Goal: Task Accomplishment & Management: Manage account settings

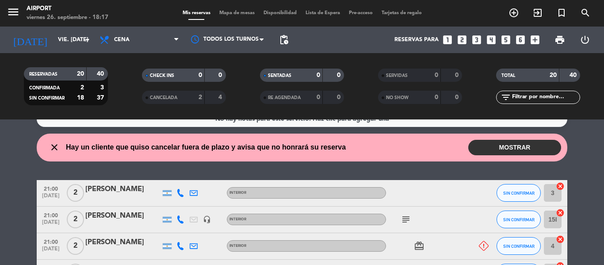
scroll to position [19, 0]
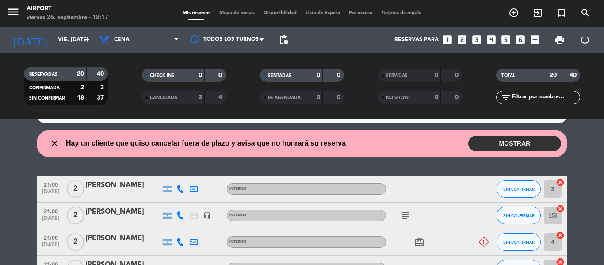
click at [479, 147] on button "MOSTRAR" at bounding box center [514, 143] width 93 height 15
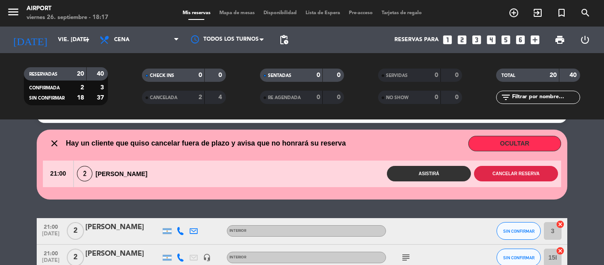
click at [491, 177] on button "Cancelar reserva" at bounding box center [516, 173] width 84 height 15
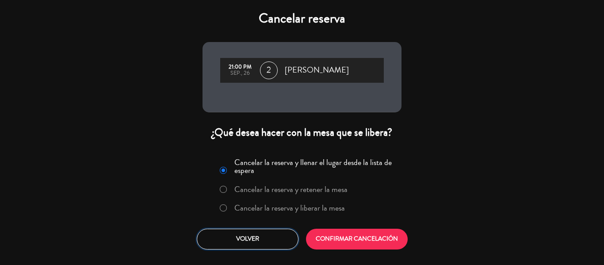
click at [250, 242] on button "Volver" at bounding box center [248, 239] width 102 height 21
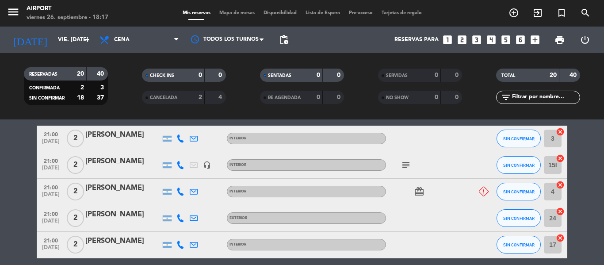
scroll to position [112, 0]
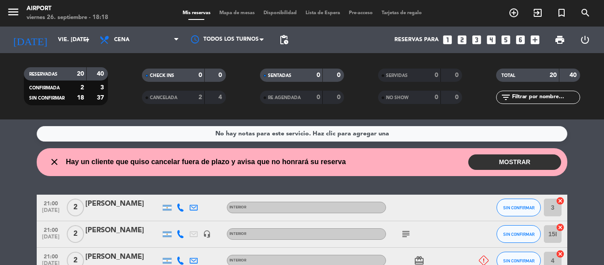
click at [182, 258] on icon at bounding box center [181, 261] width 8 height 8
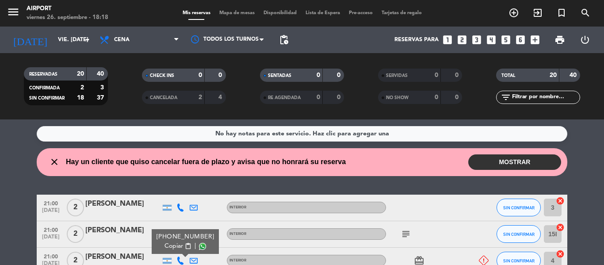
click at [496, 164] on button "MOSTRAR" at bounding box center [514, 161] width 93 height 15
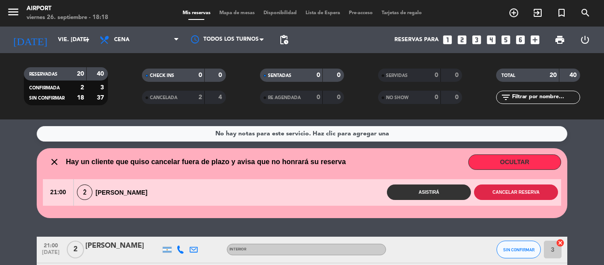
click at [546, 195] on button "Cancelar reserva" at bounding box center [516, 191] width 84 height 15
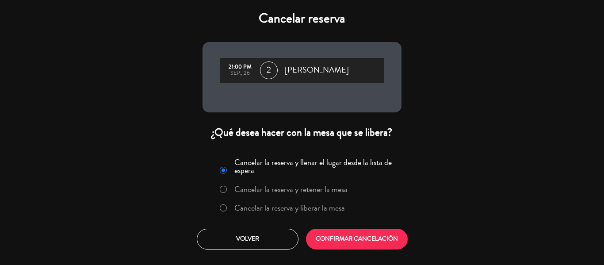
click at [319, 212] on label "Cancelar la reserva y liberar la mesa" at bounding box center [289, 208] width 111 height 8
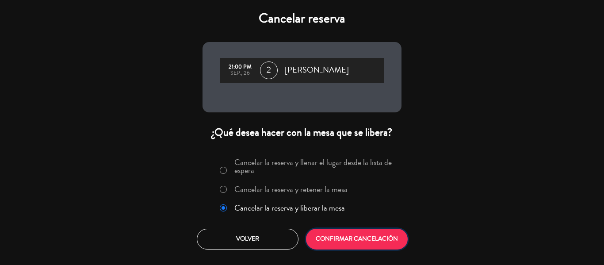
click at [343, 234] on button "CONFIRMAR CANCELACIÓN" at bounding box center [357, 239] width 102 height 21
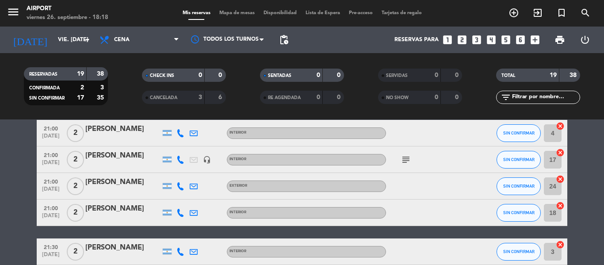
scroll to position [40, 0]
click at [180, 214] on icon at bounding box center [181, 213] width 8 height 8
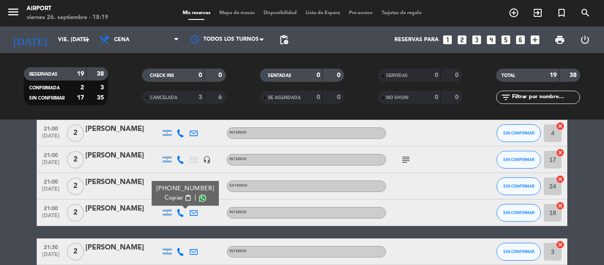
click at [178, 201] on span "Copiar" at bounding box center [174, 197] width 19 height 9
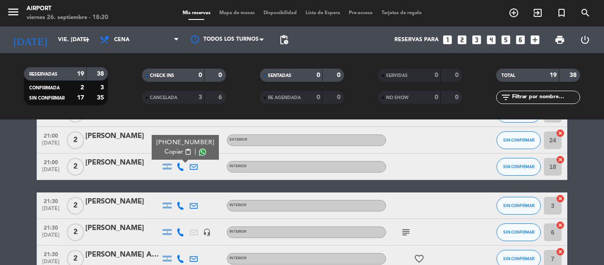
click at [179, 206] on icon at bounding box center [181, 206] width 8 height 8
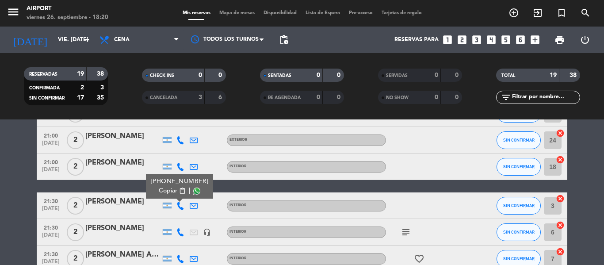
click at [170, 188] on span "Copiar" at bounding box center [168, 190] width 19 height 9
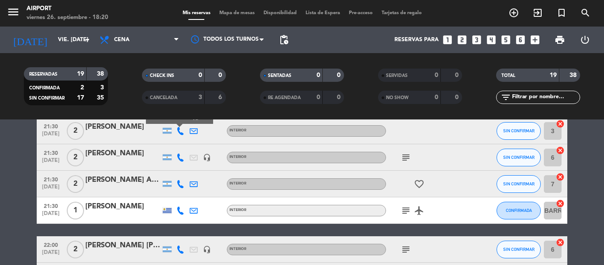
scroll to position [161, 0]
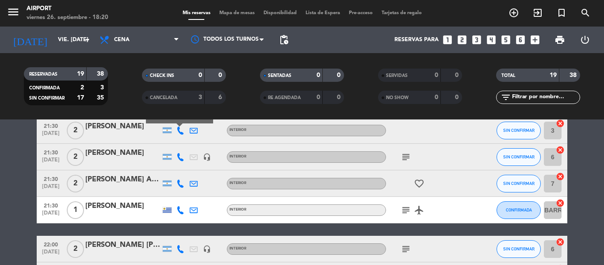
click at [179, 153] on icon at bounding box center [181, 157] width 8 height 8
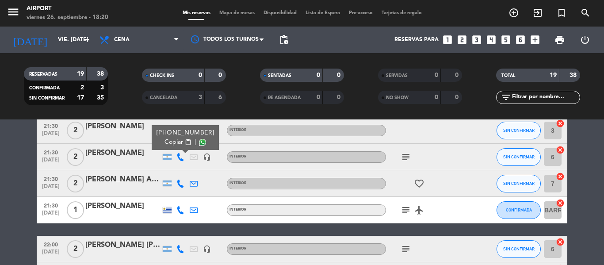
click at [175, 138] on span "Copiar" at bounding box center [174, 142] width 19 height 9
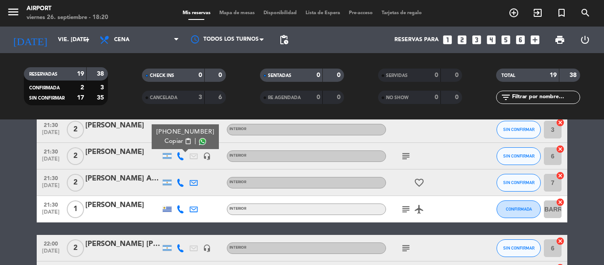
scroll to position [153, 0]
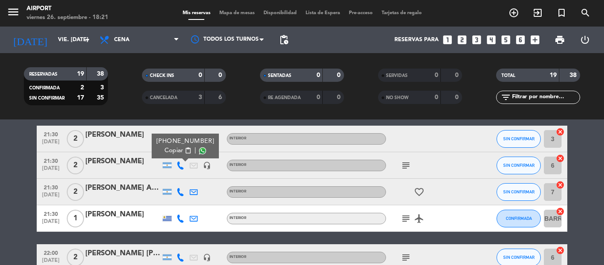
click at [177, 193] on icon at bounding box center [181, 192] width 8 height 8
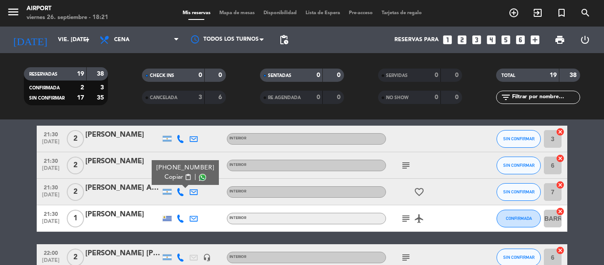
click at [171, 178] on span "Copiar" at bounding box center [174, 177] width 19 height 9
click at [180, 212] on div at bounding box center [180, 218] width 13 height 26
click at [169, 214] on div at bounding box center [167, 218] width 13 height 26
click at [179, 217] on icon at bounding box center [181, 219] width 8 height 8
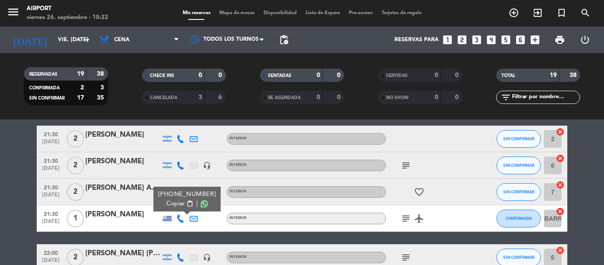
click at [176, 199] on span "Copiar" at bounding box center [175, 203] width 19 height 9
click at [418, 218] on icon "airplanemode_active" at bounding box center [419, 218] width 11 height 11
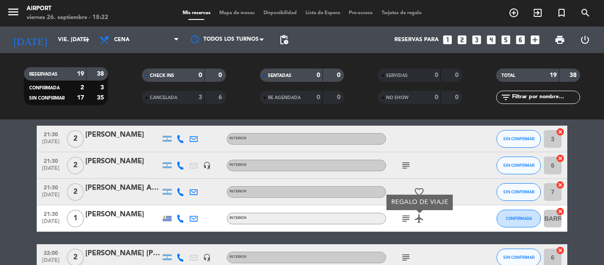
click at [418, 218] on icon "airplanemode_active" at bounding box center [419, 218] width 11 height 11
click at [409, 219] on icon "subject" at bounding box center [406, 218] width 11 height 11
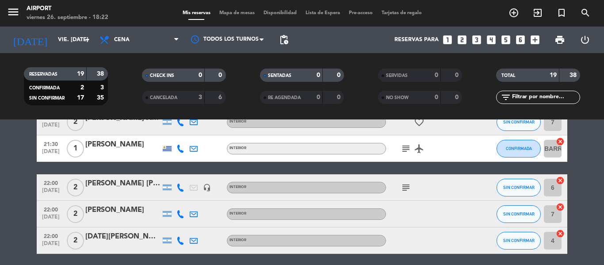
click at [183, 187] on icon at bounding box center [181, 188] width 8 height 8
click at [177, 175] on span "Copiar" at bounding box center [174, 172] width 19 height 9
click at [180, 214] on icon at bounding box center [181, 214] width 8 height 8
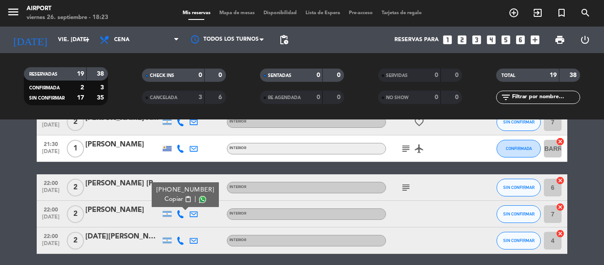
click at [174, 200] on span "Copiar" at bounding box center [174, 199] width 19 height 9
click at [179, 244] on icon at bounding box center [181, 241] width 8 height 8
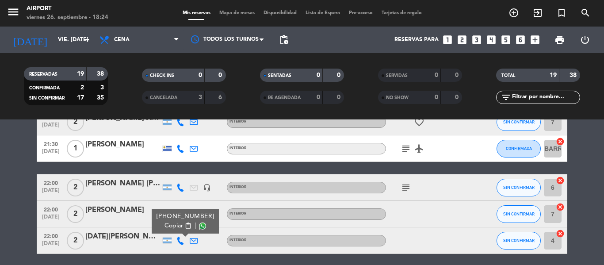
click at [185, 224] on span "content_paste" at bounding box center [188, 226] width 7 height 7
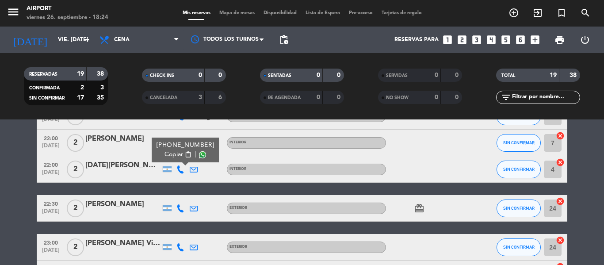
scroll to position [294, 0]
click at [168, 155] on span "Copiar" at bounding box center [174, 154] width 19 height 9
click at [182, 211] on icon at bounding box center [181, 209] width 8 height 8
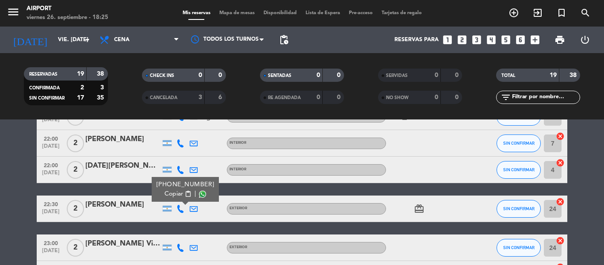
click at [175, 194] on span "Copiar" at bounding box center [174, 193] width 19 height 9
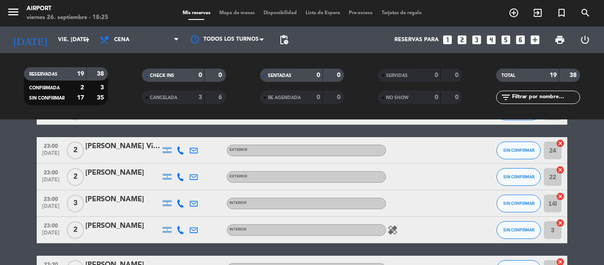
scroll to position [392, 0]
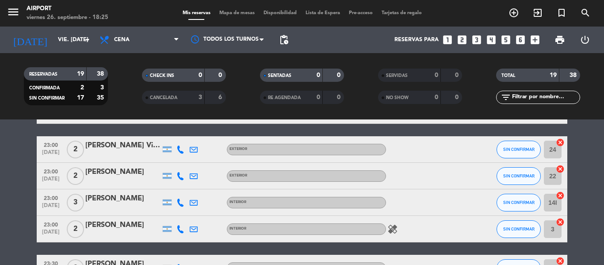
click at [183, 148] on icon at bounding box center [181, 150] width 8 height 8
click at [171, 133] on span "Copiar" at bounding box center [174, 134] width 19 height 9
click at [180, 174] on icon at bounding box center [181, 176] width 8 height 8
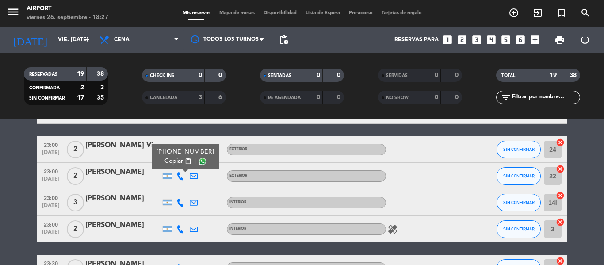
click at [175, 161] on span "Copiar" at bounding box center [174, 161] width 19 height 9
click at [179, 201] on icon at bounding box center [181, 203] width 8 height 8
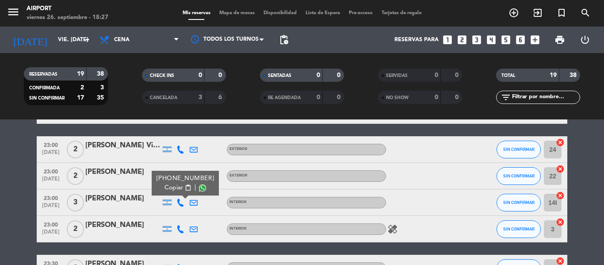
click at [177, 186] on span "Copiar" at bounding box center [174, 187] width 19 height 9
click at [156, 161] on div "23:00 sep. 26 2 Agustin Victory EXTERIOR SIN CONFIRMAR 24 cancel" at bounding box center [302, 149] width 531 height 27
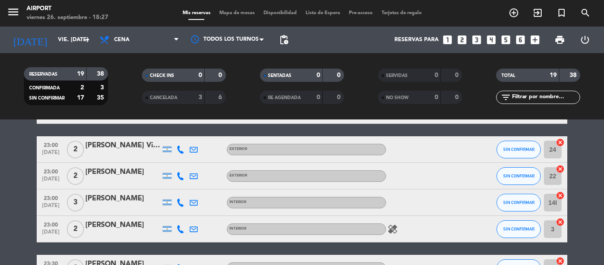
click at [180, 175] on icon at bounding box center [181, 176] width 8 height 8
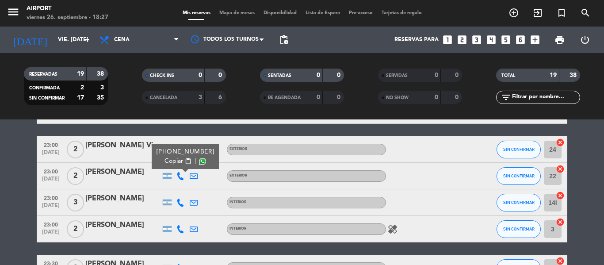
click at [174, 160] on span "Copiar" at bounding box center [174, 161] width 19 height 9
click at [178, 201] on icon at bounding box center [181, 203] width 8 height 8
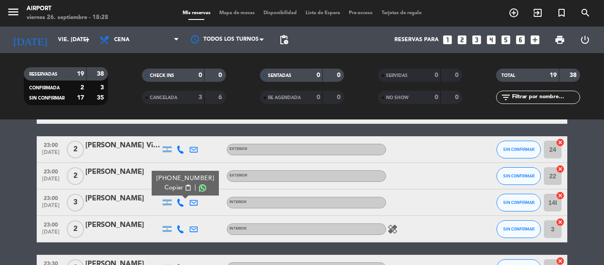
click at [172, 188] on span "Copiar" at bounding box center [174, 187] width 19 height 9
click at [182, 230] on icon at bounding box center [181, 229] width 8 height 8
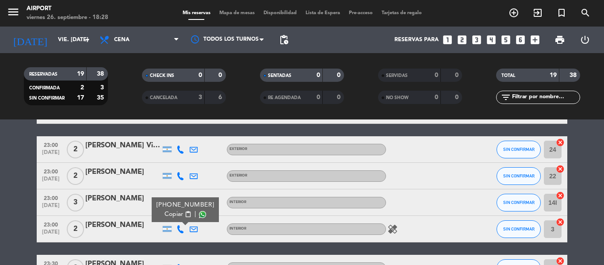
click at [180, 218] on button "Copiar content_paste" at bounding box center [178, 214] width 27 height 9
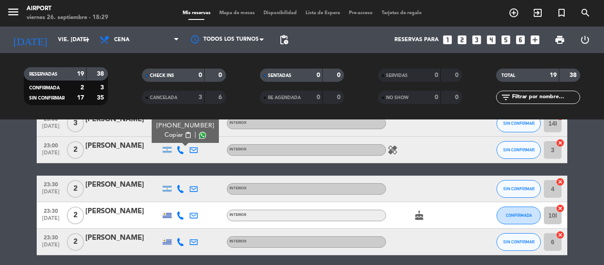
scroll to position [492, 0]
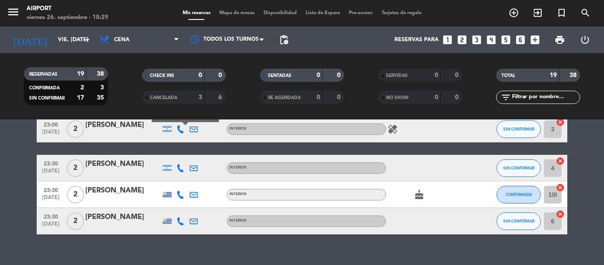
click at [180, 173] on div at bounding box center [180, 168] width 13 height 26
click at [177, 169] on icon at bounding box center [181, 168] width 8 height 8
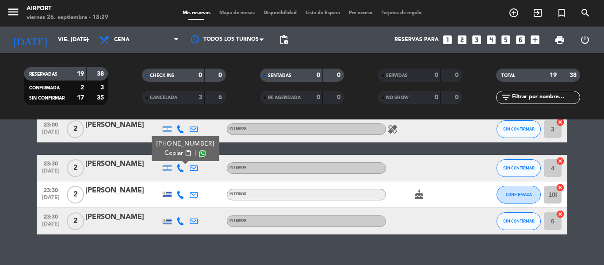
click at [175, 148] on div "+543329620896" at bounding box center [186, 143] width 58 height 9
click at [175, 150] on span "Copiar" at bounding box center [174, 153] width 19 height 9
click at [184, 194] on icon at bounding box center [181, 195] width 8 height 8
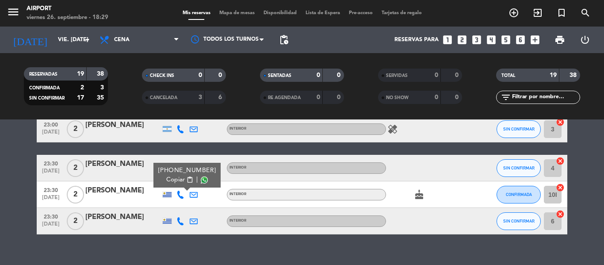
click at [177, 180] on span "Copiar" at bounding box center [175, 179] width 19 height 9
click at [181, 224] on icon at bounding box center [181, 221] width 8 height 8
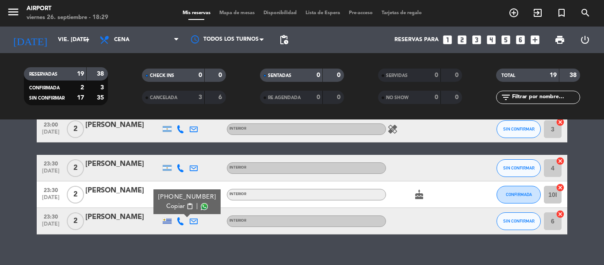
click at [175, 206] on span "Copiar" at bounding box center [175, 206] width 19 height 9
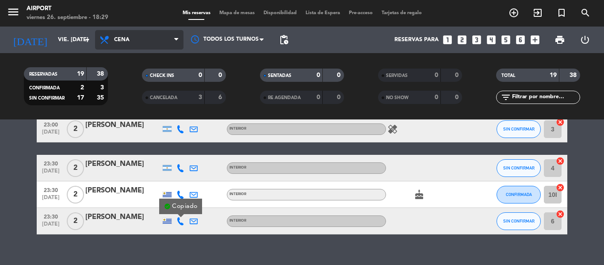
click at [126, 31] on span "Cena" at bounding box center [139, 39] width 88 height 19
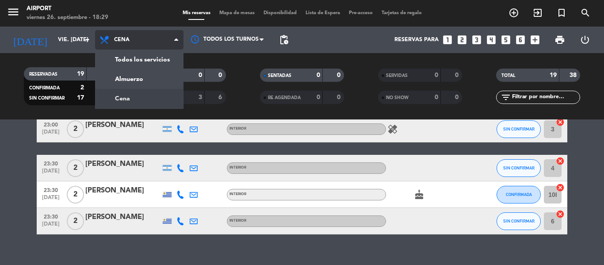
click at [126, 31] on span "Cena" at bounding box center [139, 39] width 88 height 19
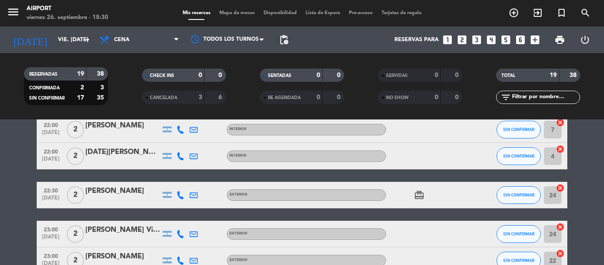
scroll to position [256, 0]
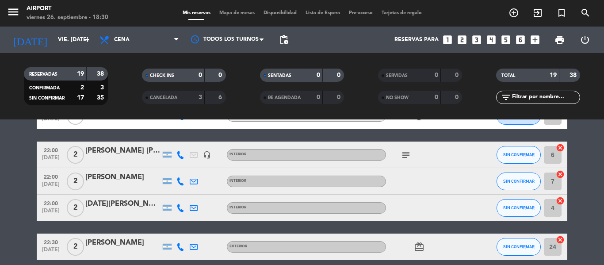
click at [181, 154] on icon at bounding box center [181, 155] width 8 height 8
click at [521, 157] on button "SIN CONFIRMAR" at bounding box center [519, 155] width 44 height 18
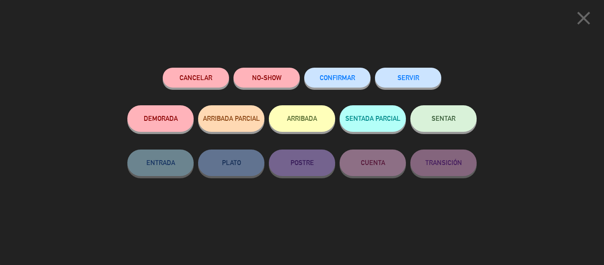
click at [342, 84] on button "CONFIRMAR" at bounding box center [337, 78] width 66 height 20
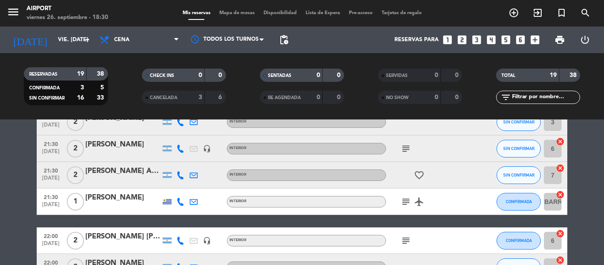
scroll to position [173, 0]
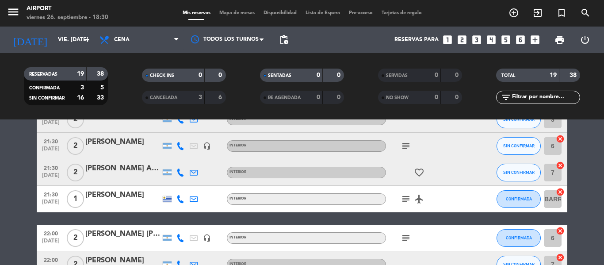
click at [182, 199] on icon at bounding box center [181, 199] width 8 height 8
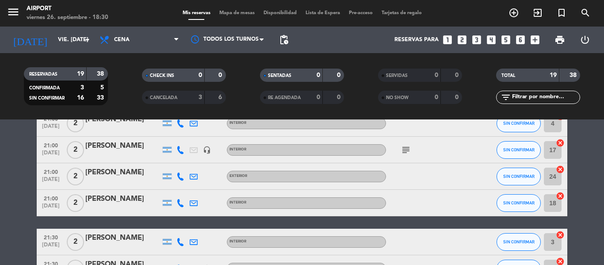
scroll to position [4, 0]
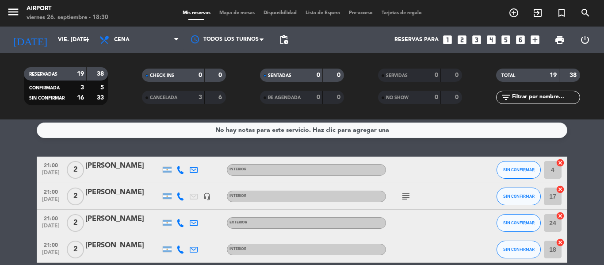
click at [181, 173] on icon at bounding box center [181, 170] width 8 height 8
click at [180, 225] on icon at bounding box center [181, 223] width 8 height 8
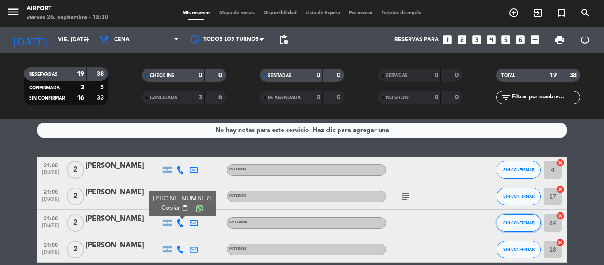
click at [532, 219] on button "SIN CONFIRMAR" at bounding box center [519, 223] width 44 height 18
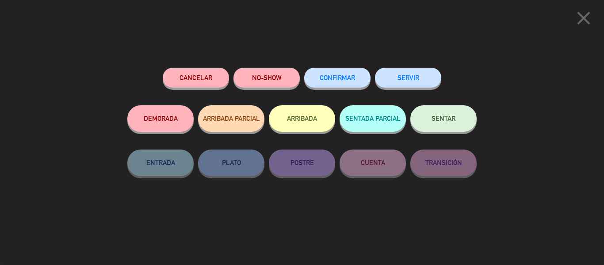
click at [350, 80] on span "CONFIRMAR" at bounding box center [337, 78] width 35 height 8
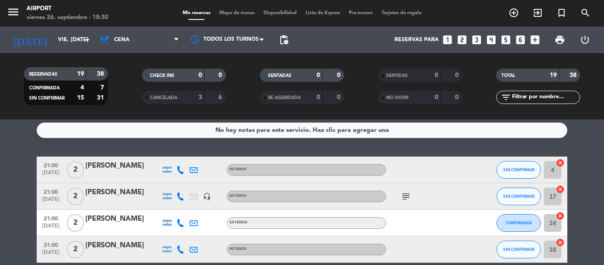
click at [180, 170] on icon at bounding box center [181, 170] width 8 height 8
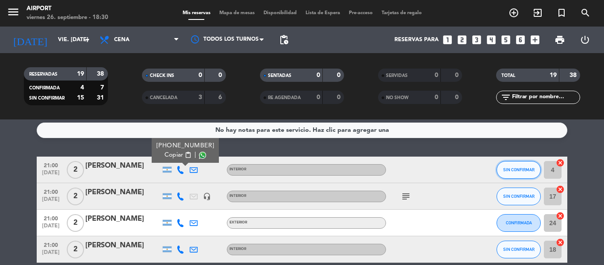
click at [516, 171] on span "SIN CONFIRMAR" at bounding box center [518, 169] width 31 height 5
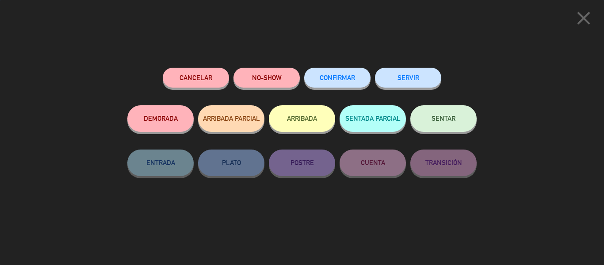
click at [348, 77] on span "CONFIRMAR" at bounding box center [337, 78] width 35 height 8
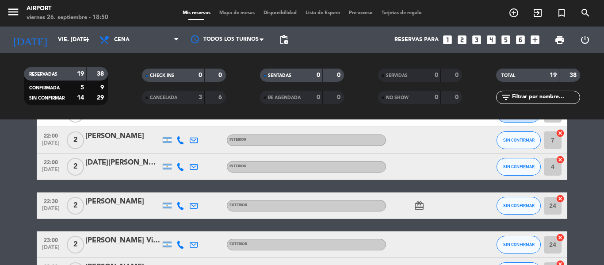
scroll to position [277, 0]
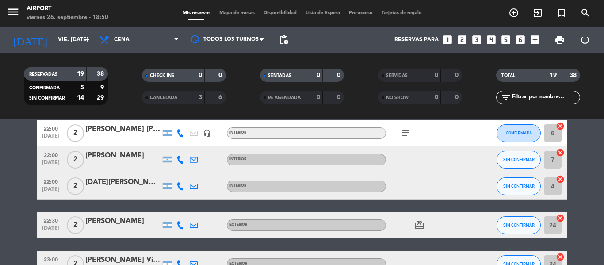
click at [180, 223] on icon at bounding box center [181, 225] width 8 height 8
click at [518, 217] on button "SIN CONFIRMAR" at bounding box center [519, 225] width 44 height 18
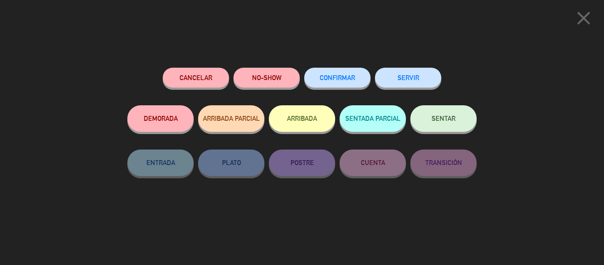
click at [322, 72] on button "CONFIRMAR" at bounding box center [337, 78] width 66 height 20
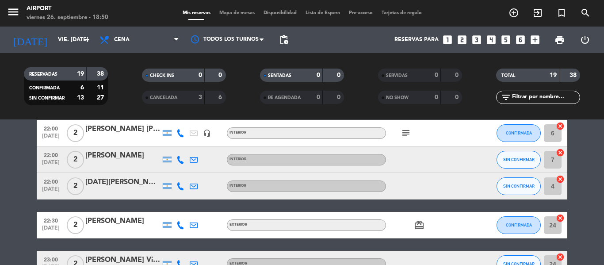
scroll to position [234, 0]
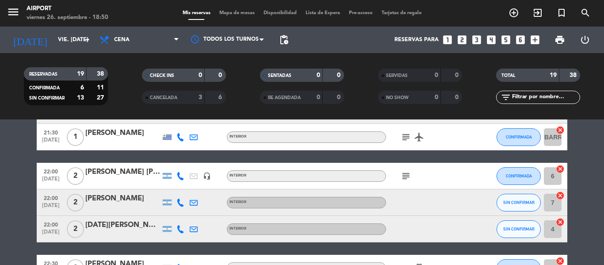
click at [179, 181] on div at bounding box center [180, 176] width 13 height 26
click at [180, 177] on icon at bounding box center [181, 176] width 8 height 8
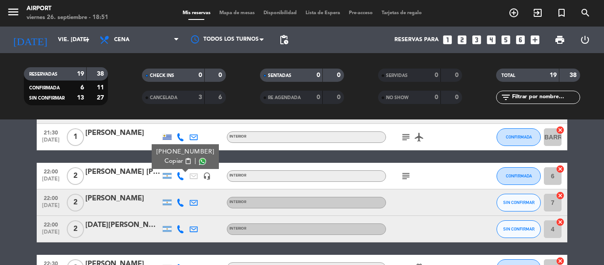
click at [178, 203] on icon at bounding box center [181, 203] width 8 height 8
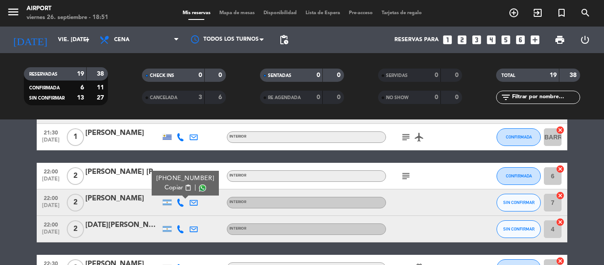
click at [180, 227] on icon at bounding box center [181, 229] width 8 height 8
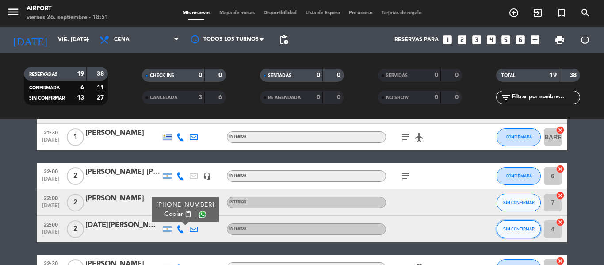
click at [511, 227] on span "SIN CONFIRMAR" at bounding box center [518, 228] width 31 height 5
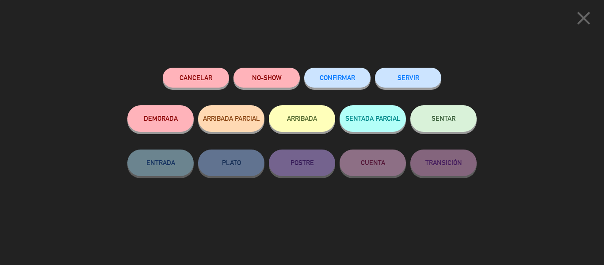
click at [341, 76] on span "CONFIRMAR" at bounding box center [337, 78] width 35 height 8
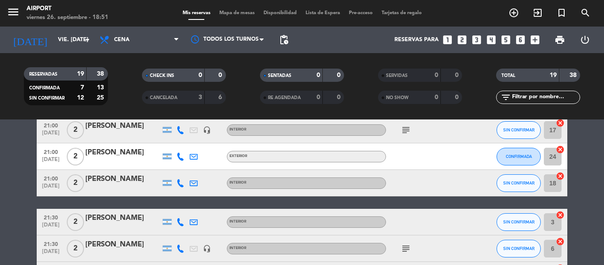
scroll to position [0, 0]
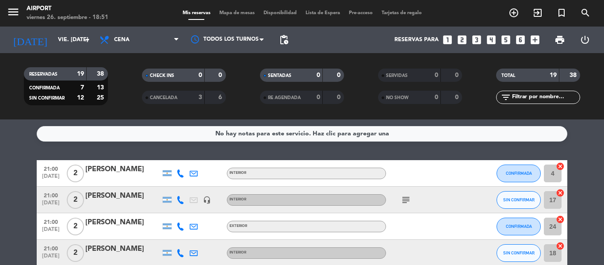
click at [181, 198] on icon at bounding box center [181, 200] width 8 height 8
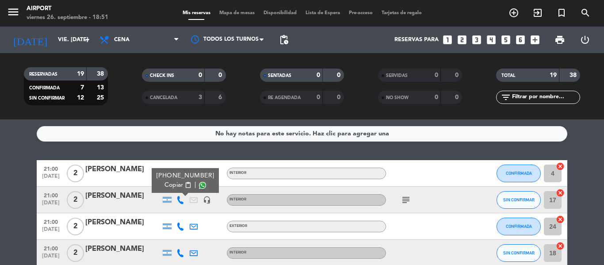
click at [178, 253] on icon at bounding box center [181, 253] width 8 height 8
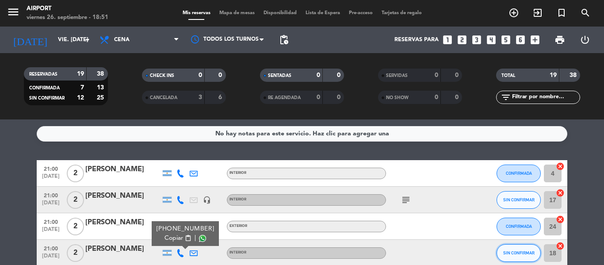
click at [511, 253] on span "SIN CONFIRMAR" at bounding box center [518, 252] width 31 height 5
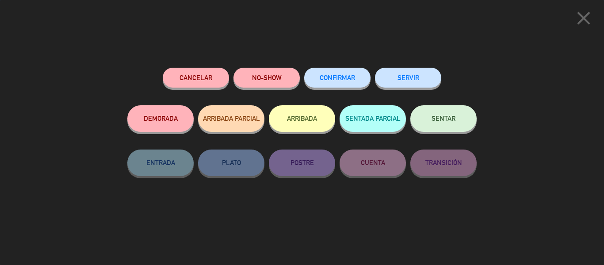
click at [352, 73] on button "CONFIRMAR" at bounding box center [337, 78] width 66 height 20
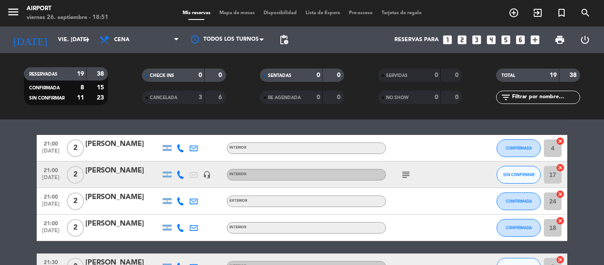
scroll to position [25, 0]
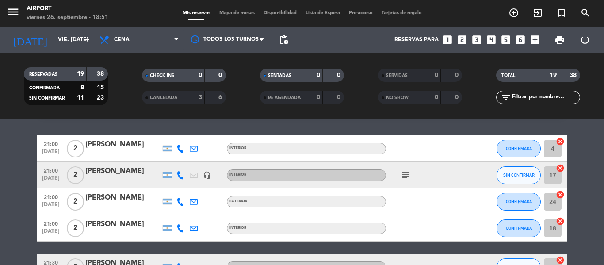
click at [181, 174] on icon at bounding box center [181, 175] width 8 height 8
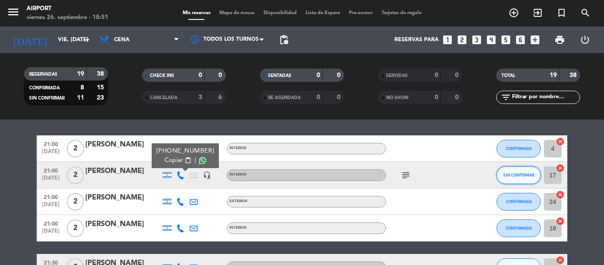
click at [528, 168] on button "SIN CONFIRMAR" at bounding box center [519, 175] width 44 height 18
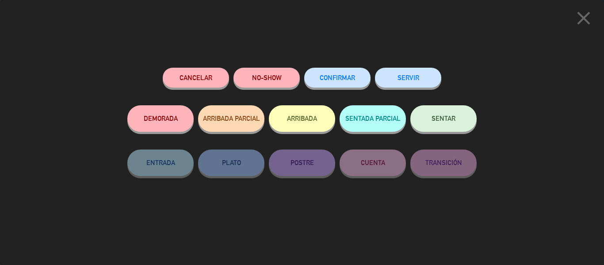
click at [347, 69] on button "CONFIRMAR" at bounding box center [337, 78] width 66 height 20
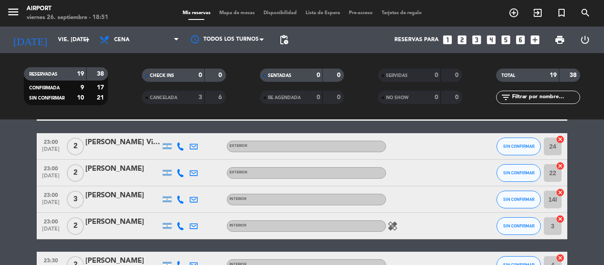
scroll to position [396, 0]
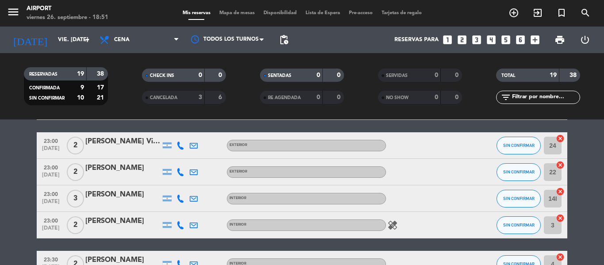
click at [180, 143] on icon at bounding box center [181, 146] width 8 height 8
click at [180, 173] on icon at bounding box center [181, 172] width 8 height 8
click at [177, 195] on icon at bounding box center [181, 199] width 8 height 8
click at [183, 225] on icon at bounding box center [181, 225] width 8 height 8
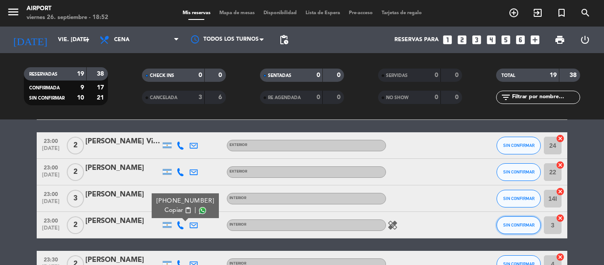
click at [512, 231] on button "SIN CONFIRMAR" at bounding box center [519, 225] width 44 height 18
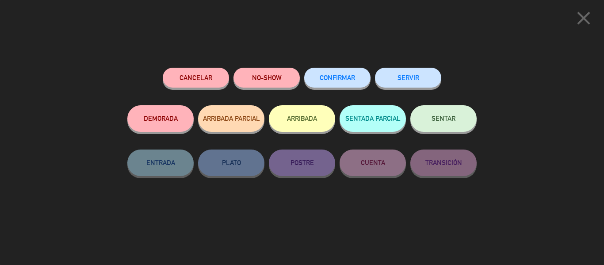
click at [329, 70] on button "CONFIRMAR" at bounding box center [337, 78] width 66 height 20
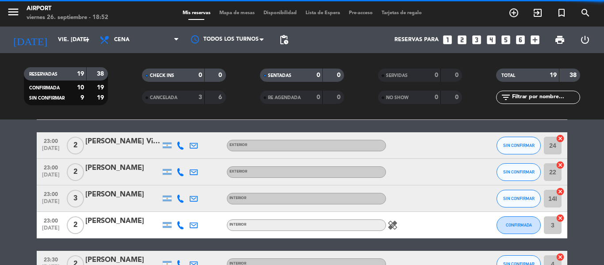
click at [392, 225] on icon "healing" at bounding box center [393, 225] width 11 height 11
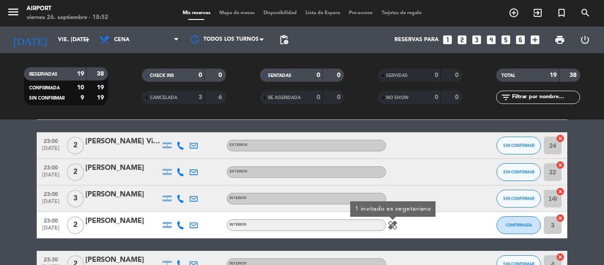
click at [392, 225] on icon "healing" at bounding box center [393, 225] width 11 height 11
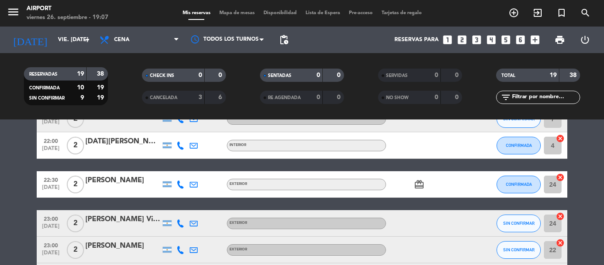
scroll to position [348, 0]
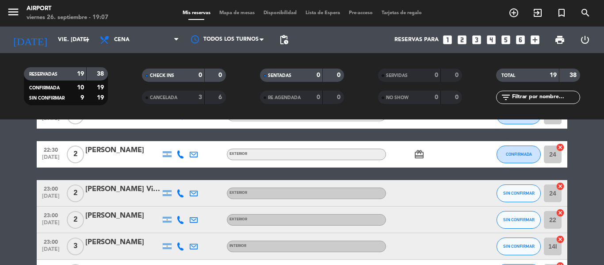
click at [181, 195] on icon at bounding box center [181, 193] width 8 height 8
click at [180, 219] on icon at bounding box center [181, 220] width 8 height 8
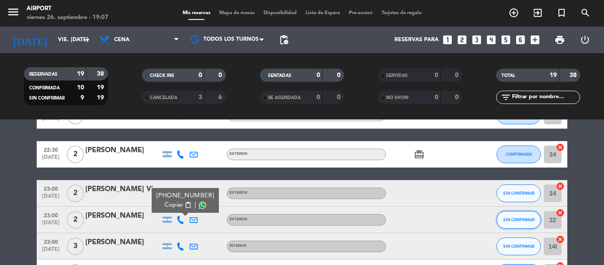
click at [510, 219] on span "SIN CONFIRMAR" at bounding box center [518, 219] width 31 height 5
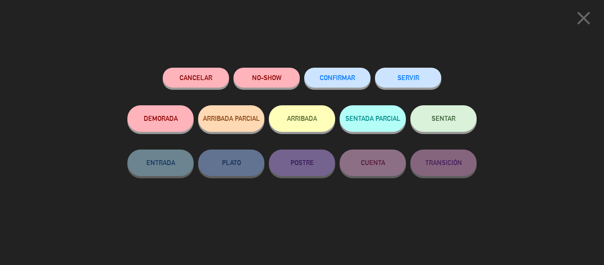
click at [326, 69] on div "CONFIRMAR" at bounding box center [337, 87] width 66 height 38
click at [338, 83] on button "CONFIRMAR" at bounding box center [337, 78] width 66 height 20
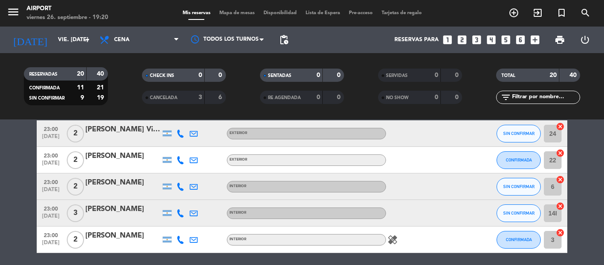
scroll to position [407, 0]
click at [180, 187] on icon at bounding box center [181, 187] width 8 height 8
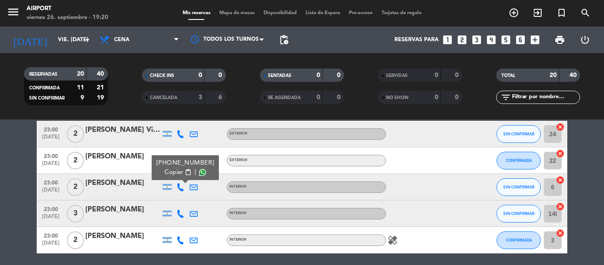
click at [178, 173] on span "Copiar" at bounding box center [174, 172] width 19 height 9
click at [13, 177] on bookings-row "21:00 sep. 26 2 Ivan bobadilla INTERIOR CONFIRMADA 4 cancel 21:00 sep. 26 2 Kar…" at bounding box center [302, 49] width 604 height 593
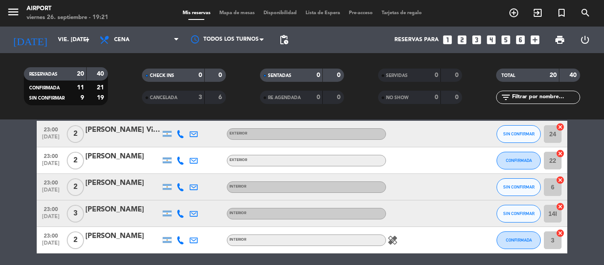
click at [182, 217] on icon at bounding box center [181, 214] width 8 height 8
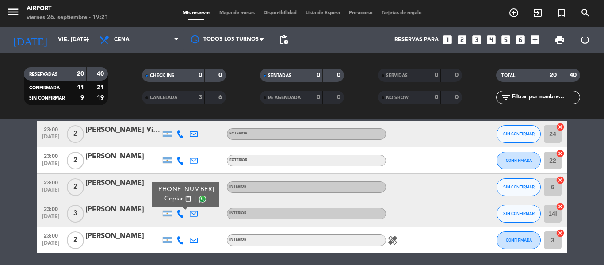
click at [174, 202] on span "Copiar" at bounding box center [174, 198] width 19 height 9
click at [512, 212] on span "SIN CONFIRMAR" at bounding box center [518, 213] width 31 height 5
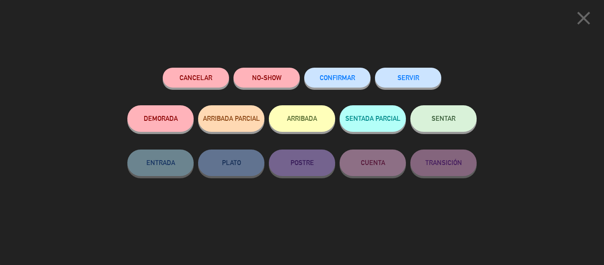
click at [212, 77] on button "Cancelar" at bounding box center [196, 78] width 66 height 20
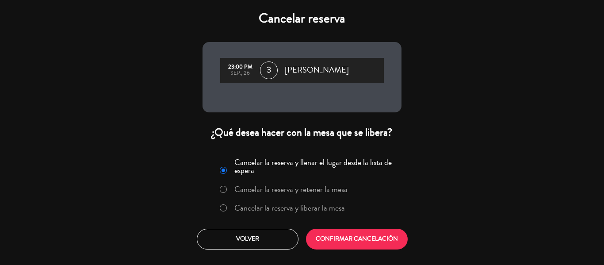
click at [315, 209] on label "Cancelar la reserva y liberar la mesa" at bounding box center [289, 208] width 111 height 8
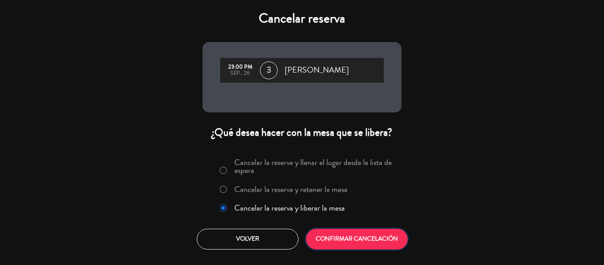
click at [336, 234] on button "CONFIRMAR CANCELACIÓN" at bounding box center [357, 239] width 102 height 21
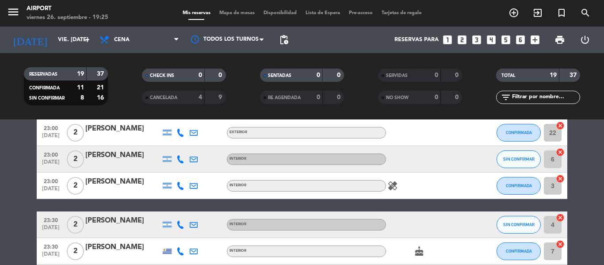
scroll to position [481, 0]
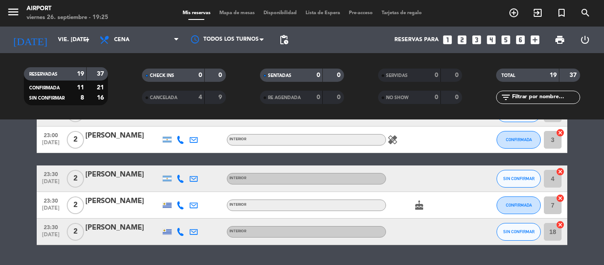
click at [178, 231] on icon at bounding box center [181, 232] width 8 height 8
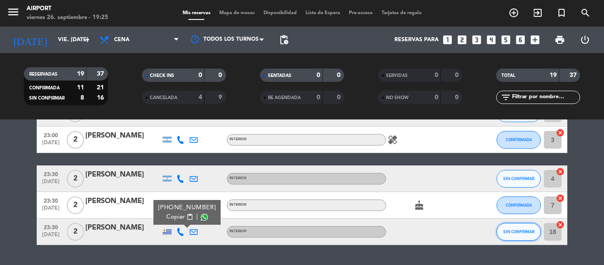
click at [521, 236] on button "SIN CONFIRMAR" at bounding box center [519, 232] width 44 height 18
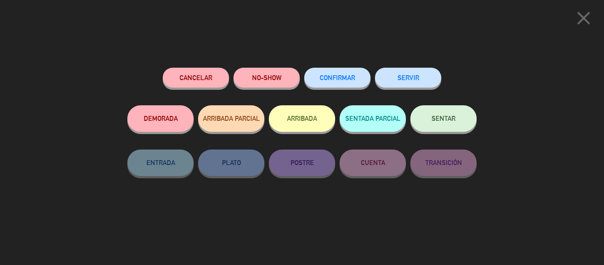
click at [360, 78] on button "CONFIRMAR" at bounding box center [337, 78] width 66 height 20
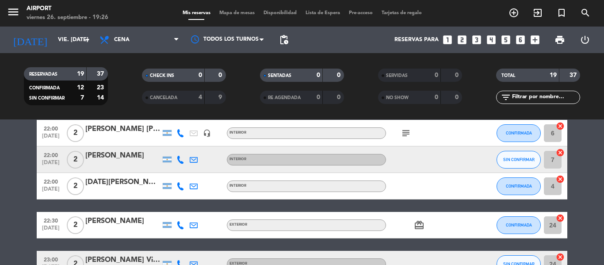
scroll to position [0, 0]
